Goal: Information Seeking & Learning: Learn about a topic

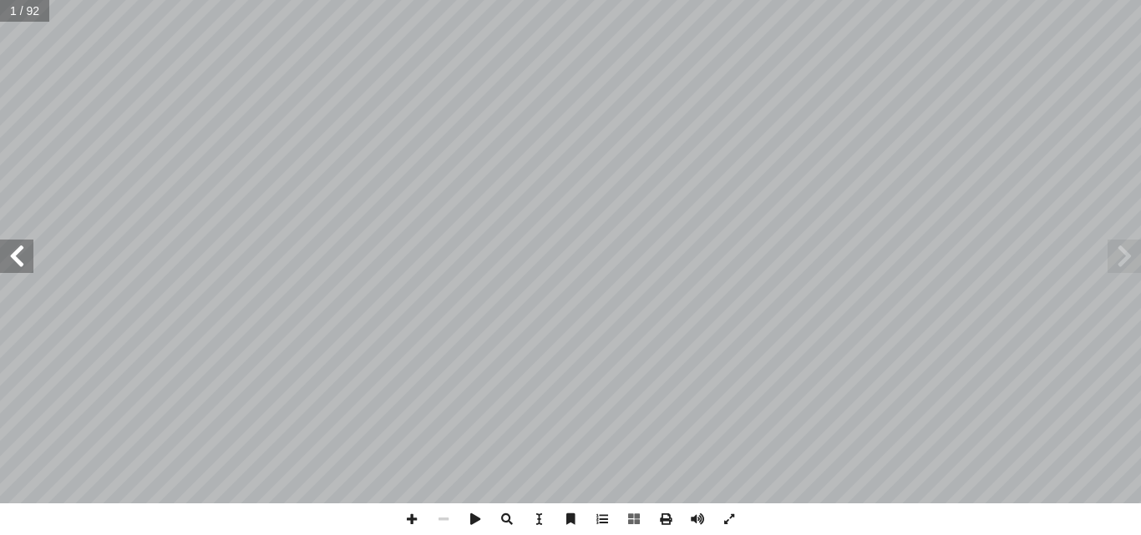
click at [15, 263] on span at bounding box center [16, 256] width 33 height 33
click at [19, 256] on span at bounding box center [16, 256] width 33 height 33
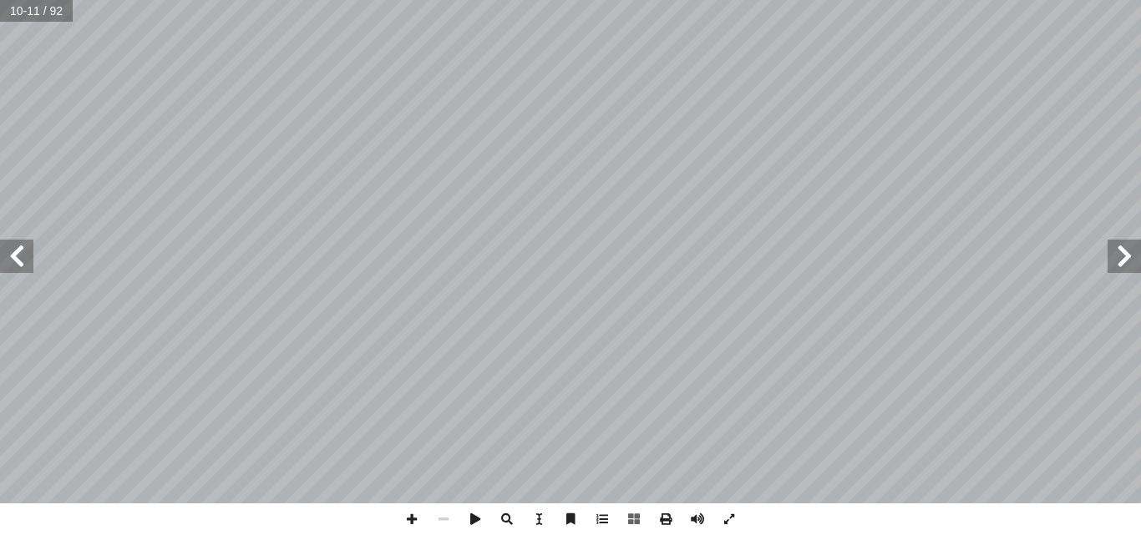
click at [8, 261] on span at bounding box center [16, 256] width 33 height 33
click at [727, 516] on span at bounding box center [729, 519] width 32 height 32
